Goal: Transaction & Acquisition: Obtain resource

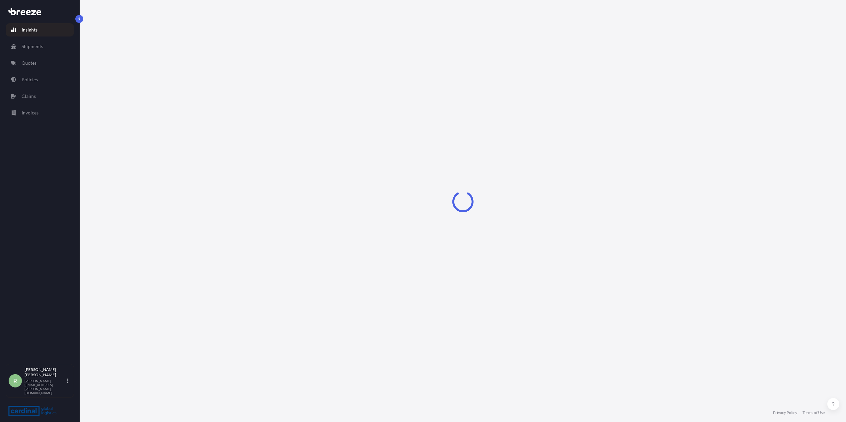
select select "2025"
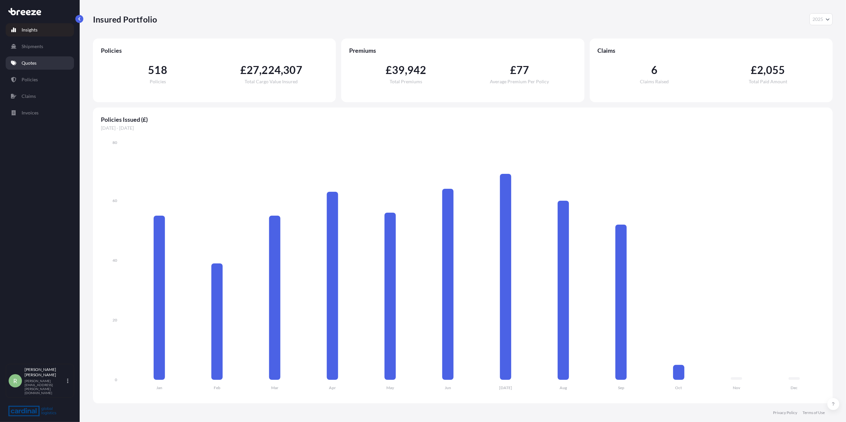
click at [29, 61] on p "Quotes" at bounding box center [29, 63] width 15 height 7
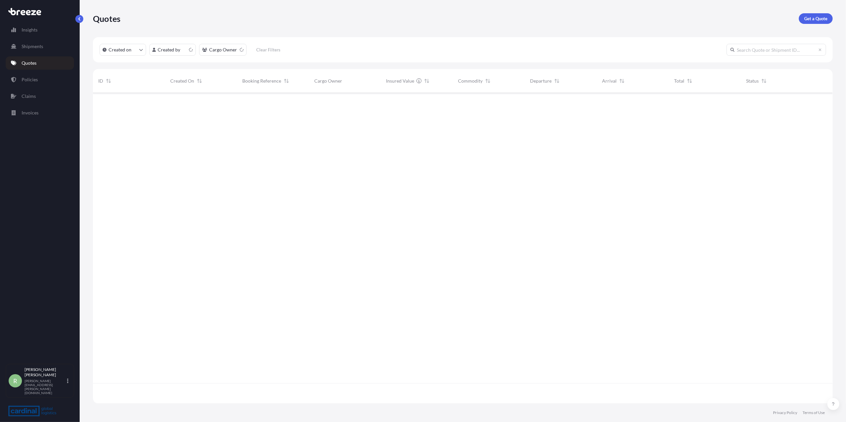
scroll to position [307, 733]
click at [830, 18] on link "Get a Quote" at bounding box center [816, 18] width 34 height 11
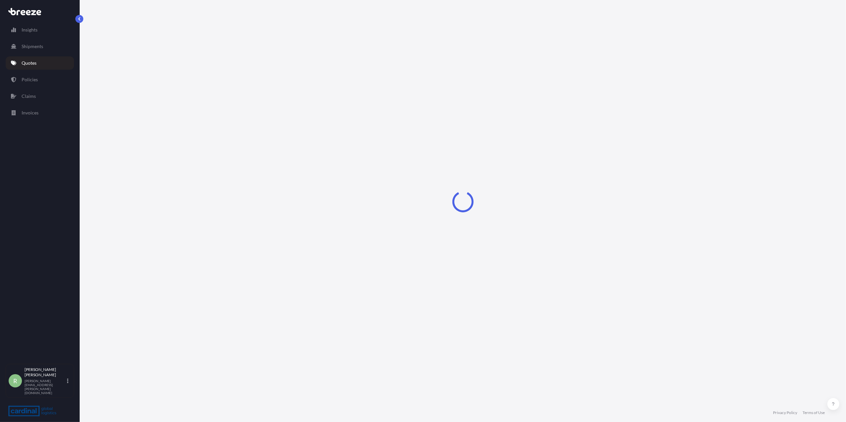
select select "Sea"
select select "1"
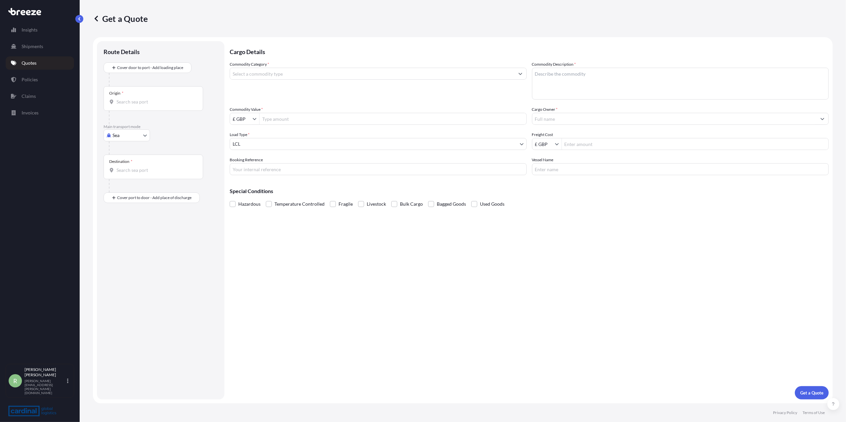
click at [127, 133] on body "Insights Shipments Quotes Policies Claims Invoices R [PERSON_NAME] Stuart [EMAI…" at bounding box center [423, 211] width 846 height 422
click at [120, 166] on span "Air" at bounding box center [119, 164] width 7 height 7
select select "Air"
click at [134, 105] on input "Origin *" at bounding box center [155, 104] width 78 height 7
click at [141, 107] on input "Origin * Please select an origin" at bounding box center [155, 104] width 78 height 7
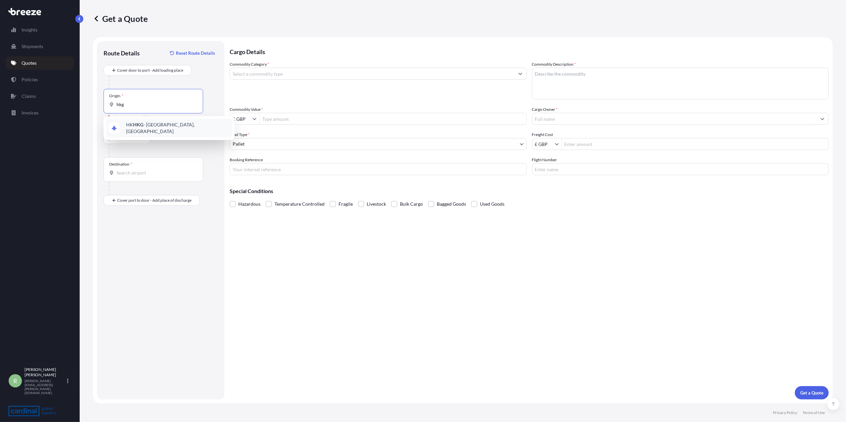
click at [143, 126] on span "HK HKG - [GEOGRAPHIC_DATA], [GEOGRAPHIC_DATA]" at bounding box center [177, 127] width 103 height 13
type input "HKHKG - [GEOGRAPHIC_DATA], [GEOGRAPHIC_DATA]"
click at [141, 169] on div "Destination *" at bounding box center [154, 169] width 100 height 25
click at [141, 170] on input "Destination *" at bounding box center [155, 173] width 78 height 7
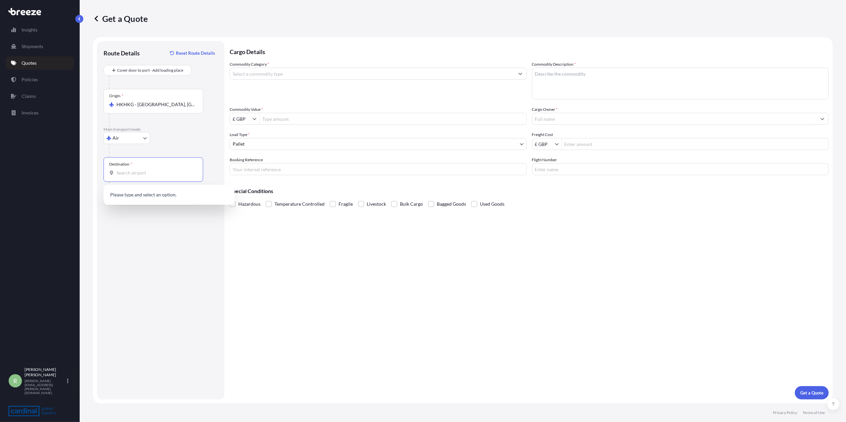
type input "n"
type input "GBMNC / MAN - [GEOGRAPHIC_DATA], [GEOGRAPHIC_DATA]"
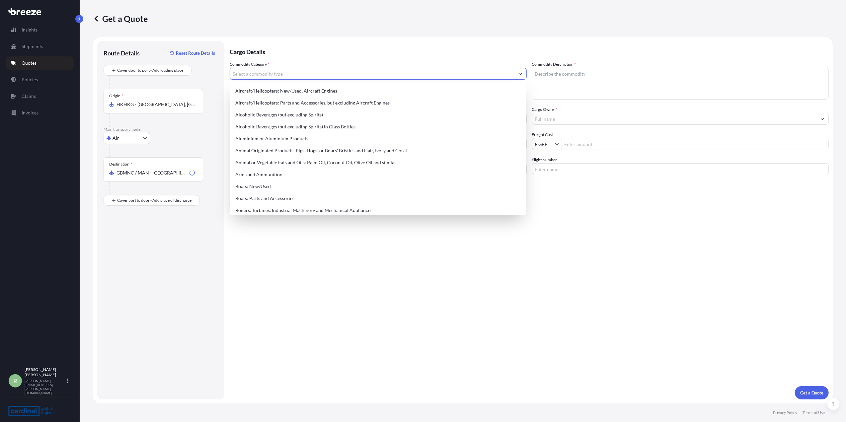
click at [266, 76] on input "Commodity Category *" at bounding box center [372, 74] width 284 height 12
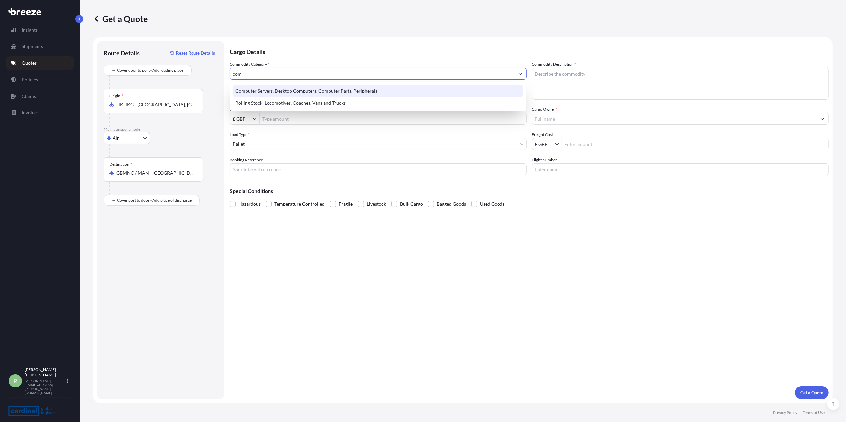
click at [274, 89] on div "Computer Servers, Desktop Computers, Computer Parts, Peripherals" at bounding box center [378, 91] width 291 height 12
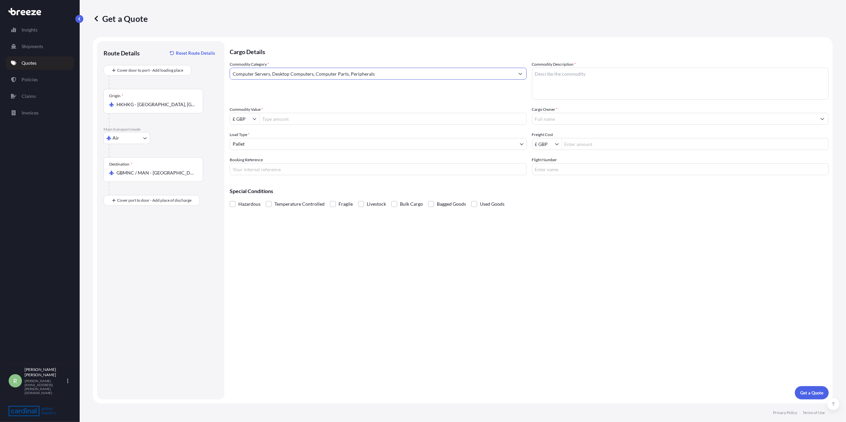
type input "Computer Servers, Desktop Computers, Computer Parts, Peripherals"
click at [566, 79] on textarea "Commodity Description *" at bounding box center [680, 84] width 297 height 32
type textarea "hdmi"
click at [596, 115] on input "Cargo Owner *" at bounding box center [674, 119] width 284 height 12
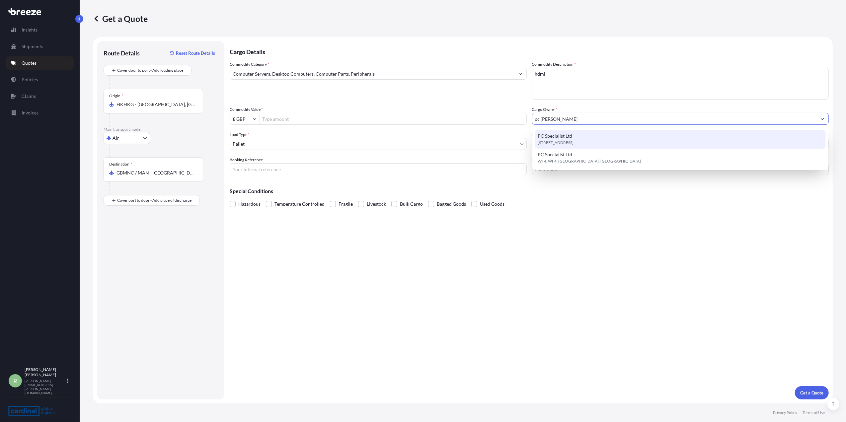
click at [563, 135] on span "PC Specialist Ltd" at bounding box center [554, 136] width 35 height 7
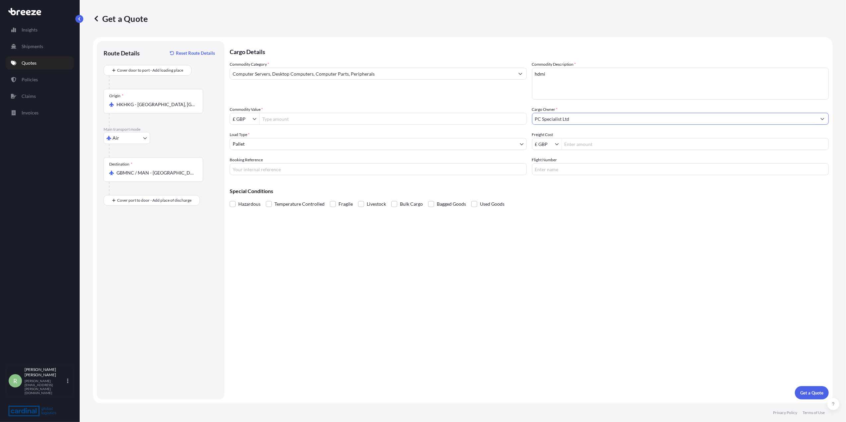
type input "PC Specialist Ltd"
click at [730, 275] on div "Cargo Details Commodity Category * Computer Servers, Desktop Computers, Compute…" at bounding box center [529, 220] width 599 height 358
click at [587, 144] on input "Freight Cost" at bounding box center [695, 144] width 267 height 12
paste input "251,200.00"
type input "251,200"
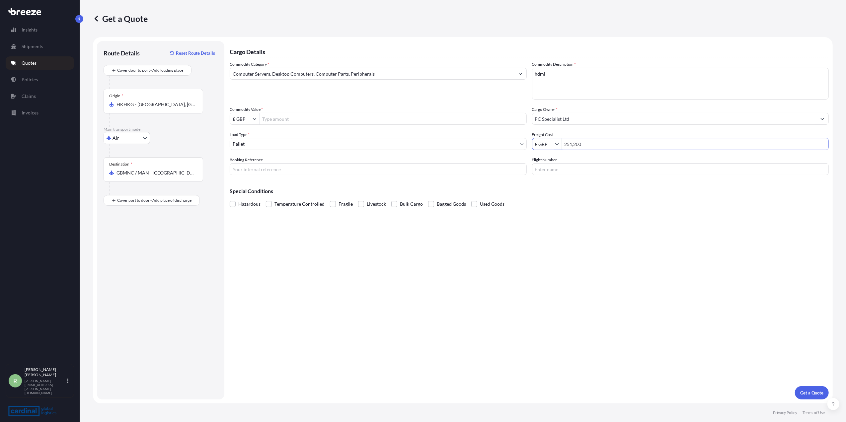
click at [551, 144] on input "£ GBP" at bounding box center [543, 144] width 23 height 12
click at [546, 157] on div "€ EUR" at bounding box center [546, 160] width 27 height 12
type input "€ EUR"
click at [555, 74] on textarea "hdmi" at bounding box center [680, 84] width 297 height 32
click at [271, 118] on input "Commodity Value *" at bounding box center [392, 119] width 267 height 12
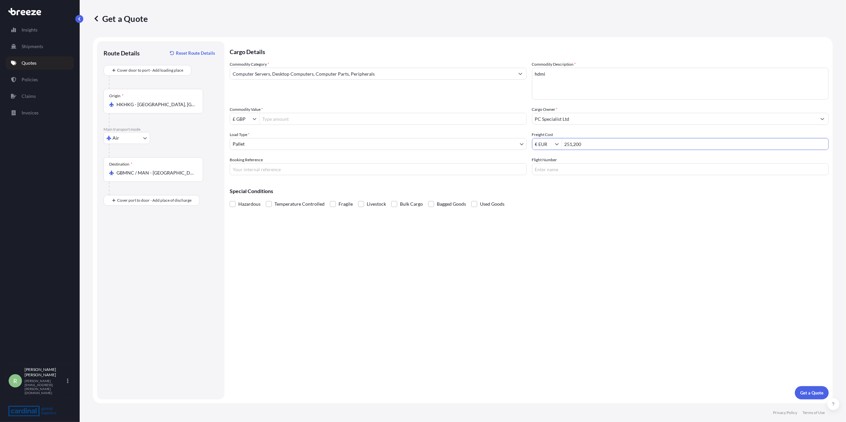
click at [585, 143] on input "251,200" at bounding box center [695, 144] width 267 height 12
drag, startPoint x: 587, startPoint y: 143, endPoint x: 516, endPoint y: 153, distance: 71.6
click at [519, 154] on div "Commodity Category * Computer Servers, Desktop Computers, Computer Parts, Perip…" at bounding box center [529, 118] width 599 height 114
click at [291, 119] on input "Commodity Value *" at bounding box center [392, 119] width 267 height 12
paste input "251,200"
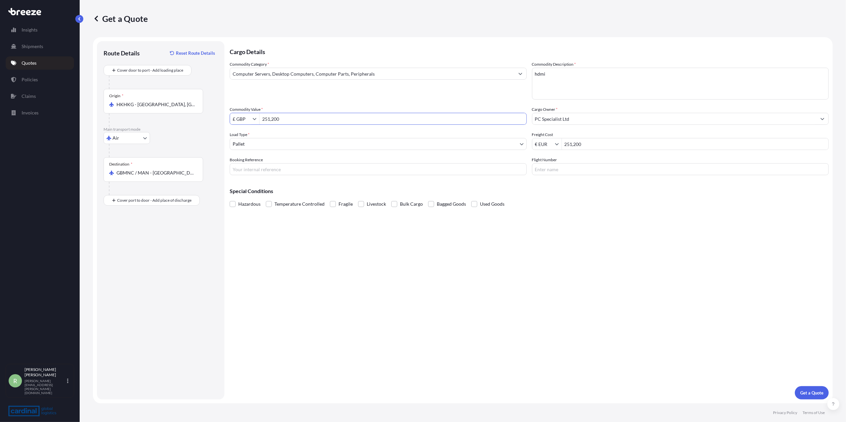
type input "251,200"
click at [256, 118] on icon "Show suggestions" at bounding box center [255, 119] width 4 height 2
click at [241, 138] on div "€ EUR" at bounding box center [244, 135] width 27 height 12
type input "€ EUR"
drag, startPoint x: 589, startPoint y: 143, endPoint x: 549, endPoint y: 138, distance: 40.1
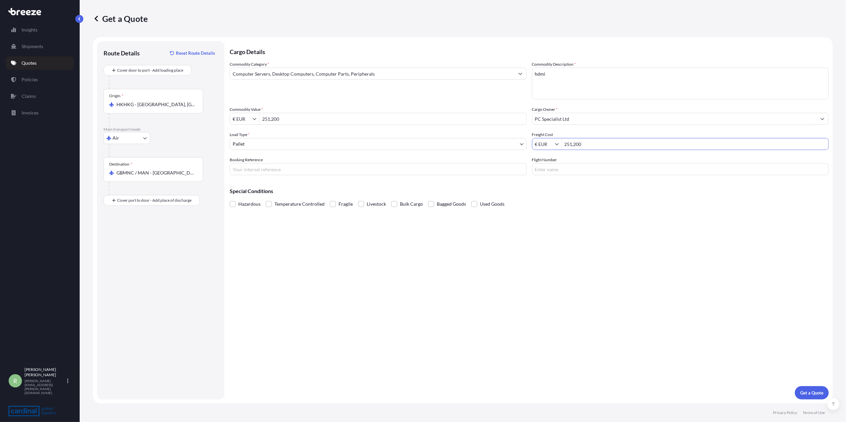
click at [549, 138] on div "€ EUR 251,200" at bounding box center [680, 144] width 297 height 12
click at [806, 394] on p "Get a Quote" at bounding box center [811, 392] width 23 height 7
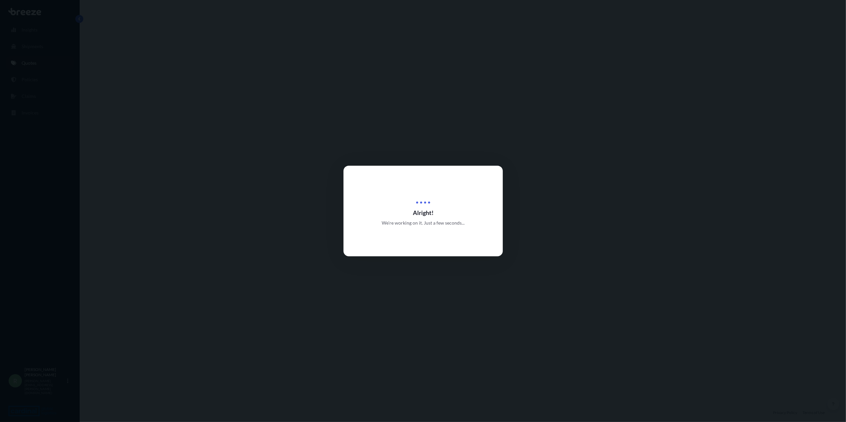
select select "Air"
select select "1"
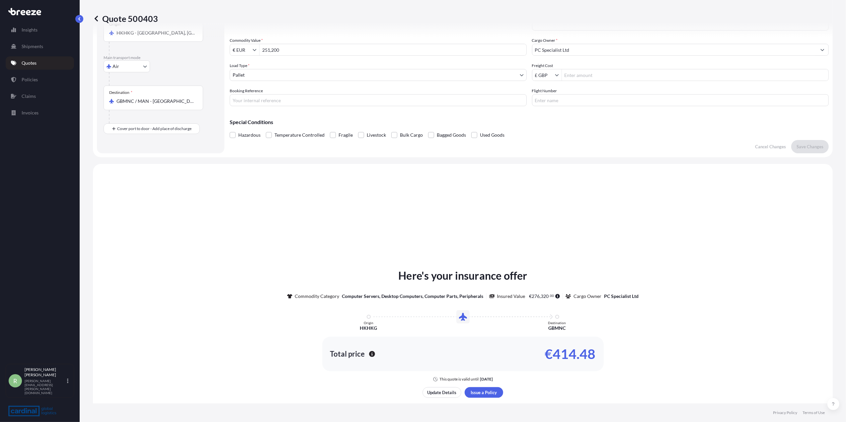
scroll to position [177, 0]
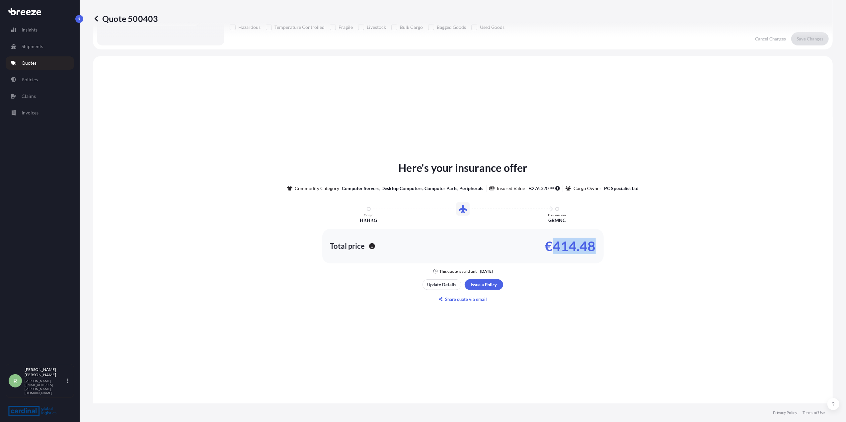
drag, startPoint x: 595, startPoint y: 246, endPoint x: 550, endPoint y: 244, distance: 44.8
click at [550, 244] on div "Total price €414.48" at bounding box center [462, 246] width 281 height 35
copy p "414.48"
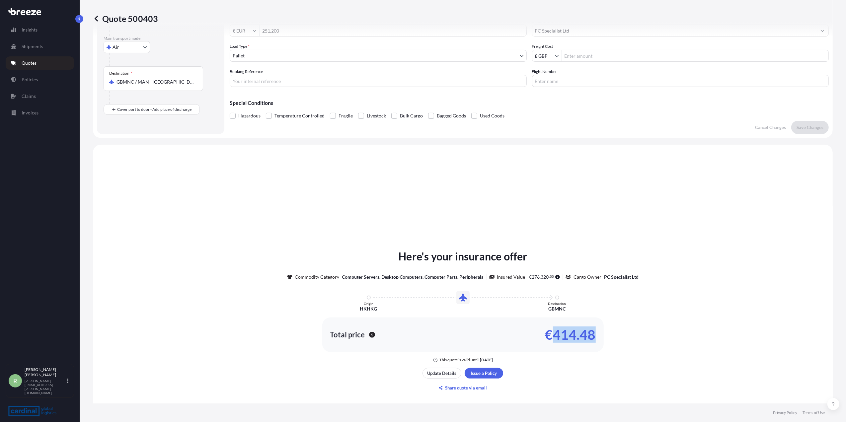
scroll to position [0, 0]
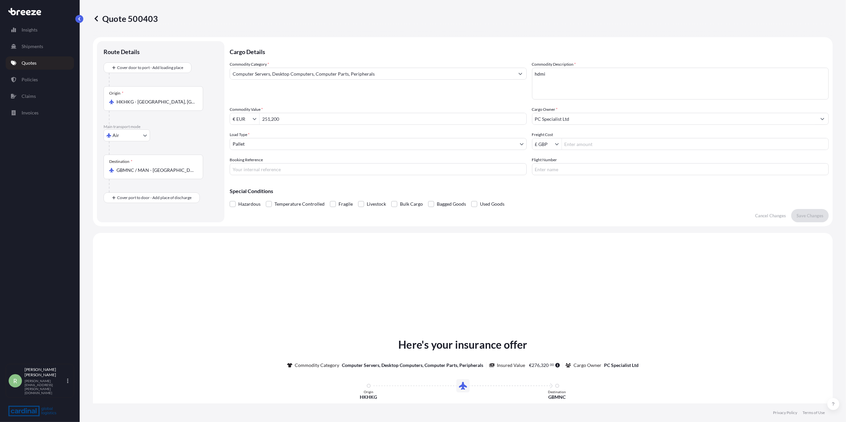
click at [589, 144] on input "Freight Cost" at bounding box center [695, 144] width 267 height 12
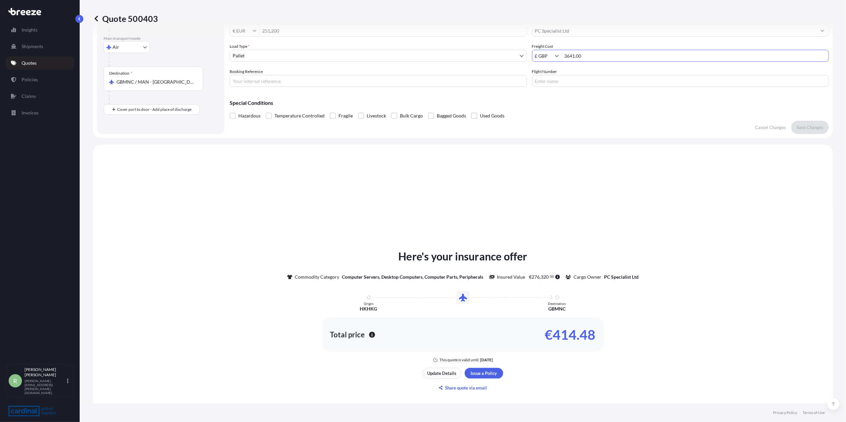
scroll to position [210, 0]
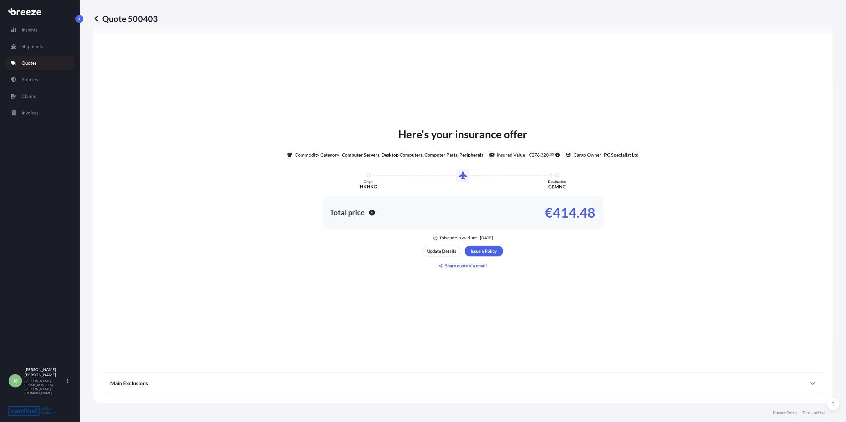
type input "3,641"
